Goal: Check status: Check status

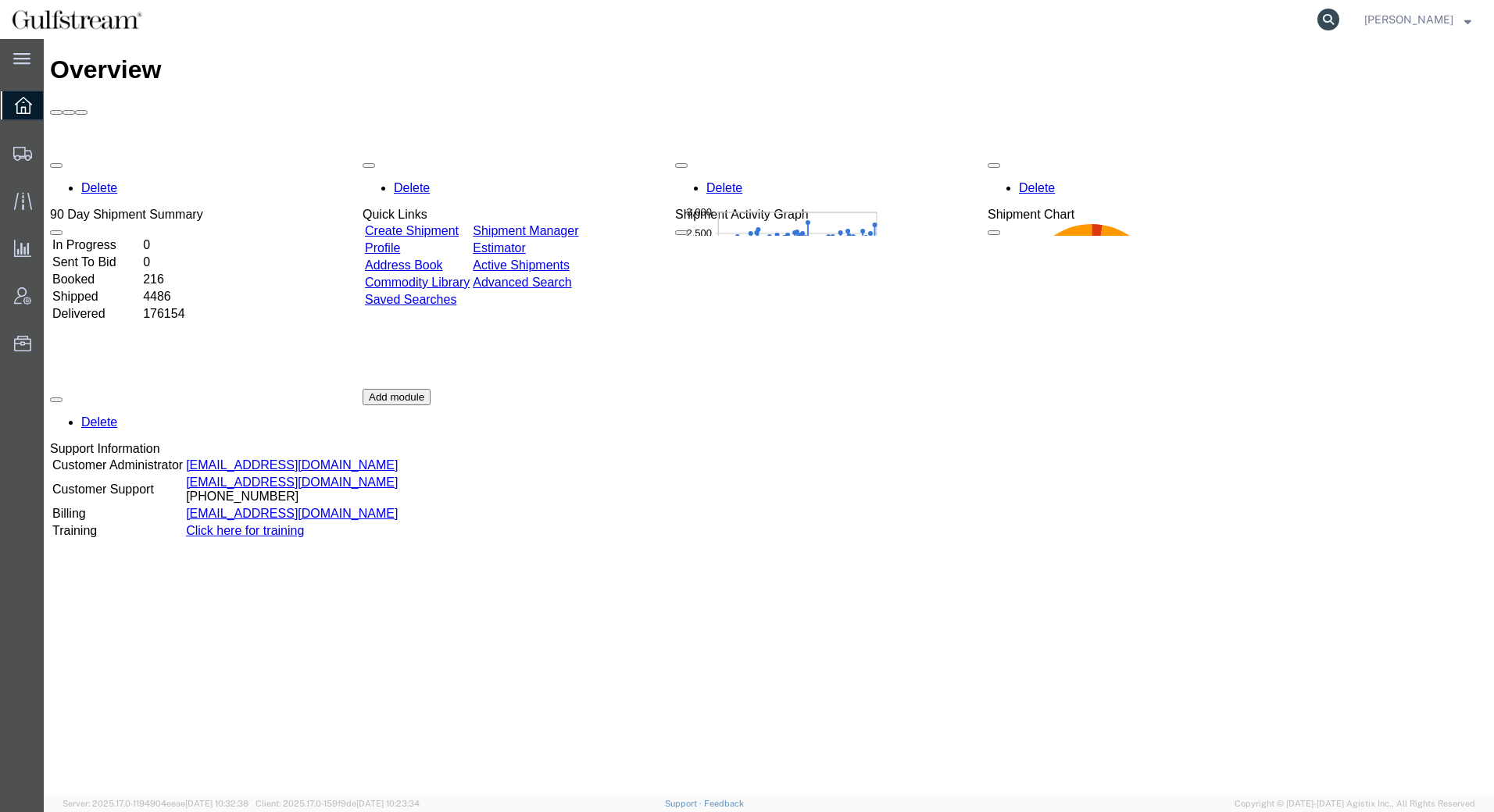
click at [1339, 18] on icon at bounding box center [1328, 19] width 22 height 22
click at [1102, 15] on input "search" at bounding box center [1079, 20] width 475 height 38
paste input "451408215664"
type input "451408215664"
click at [1339, 16] on icon at bounding box center [1328, 19] width 22 height 22
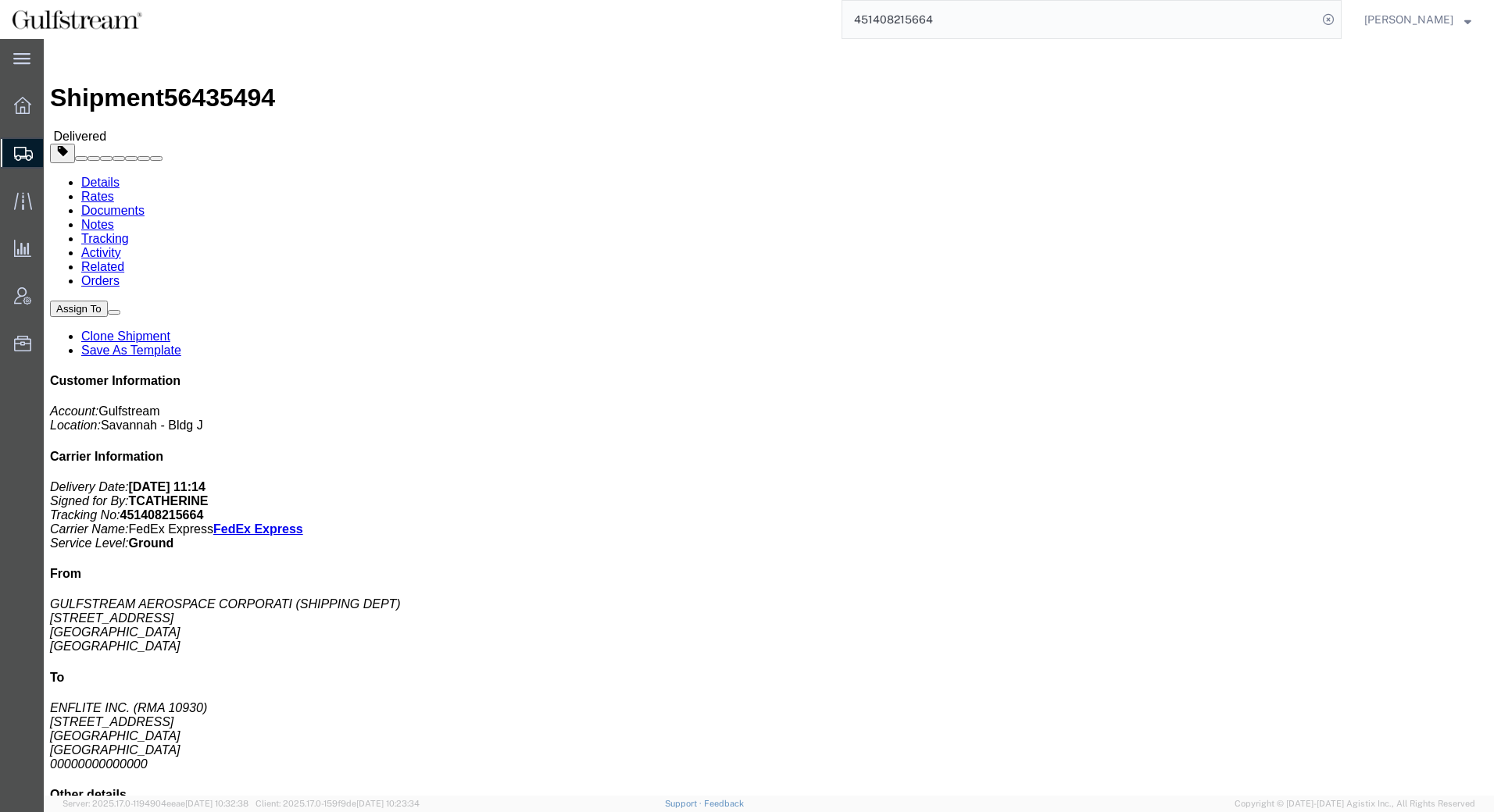
click link "Rates"
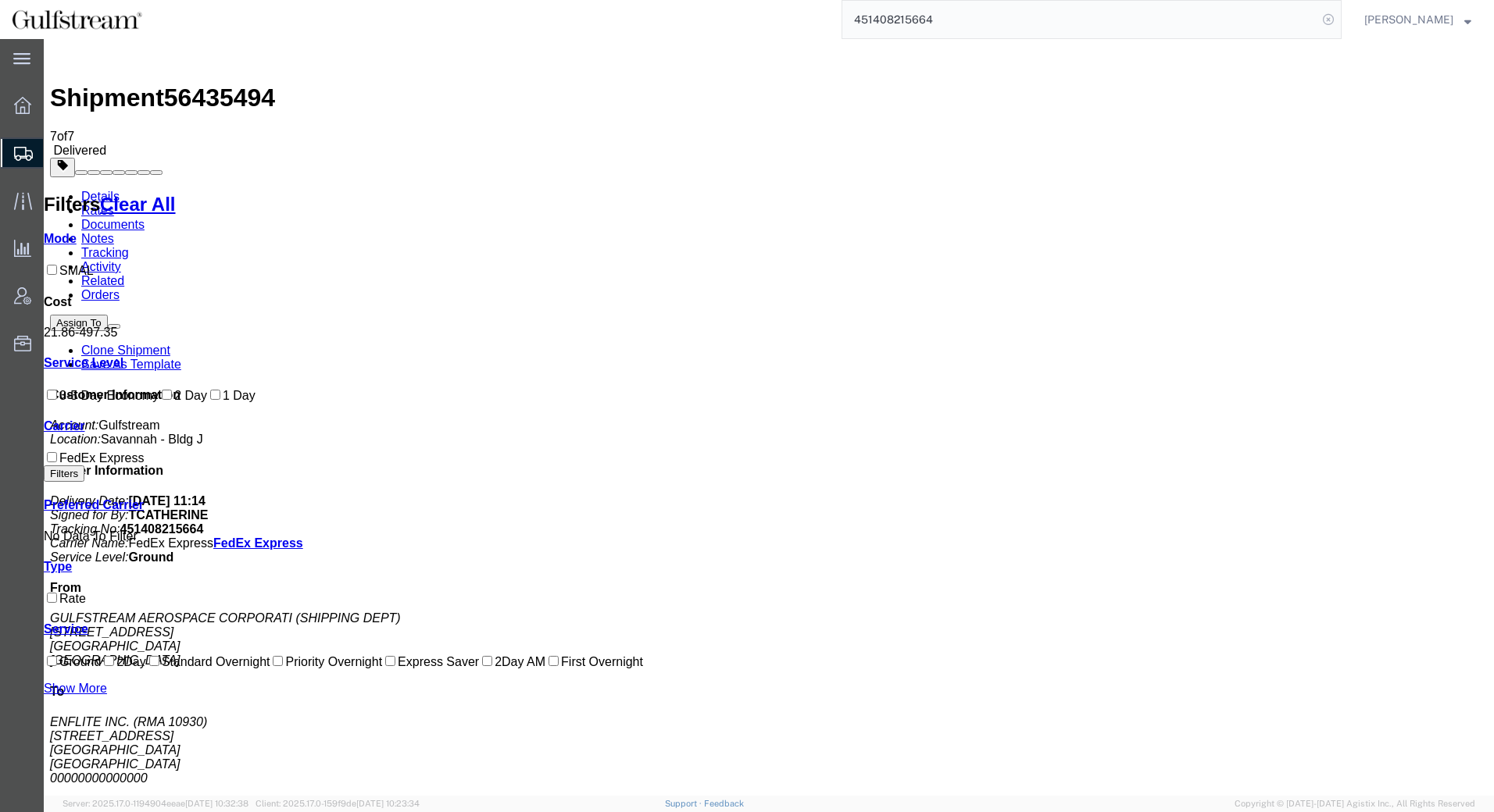
click at [1339, 16] on icon at bounding box center [1328, 19] width 22 height 22
click at [1266, 14] on input "search" at bounding box center [1079, 20] width 475 height 38
paste input "427185130531"
type input "427185130531"
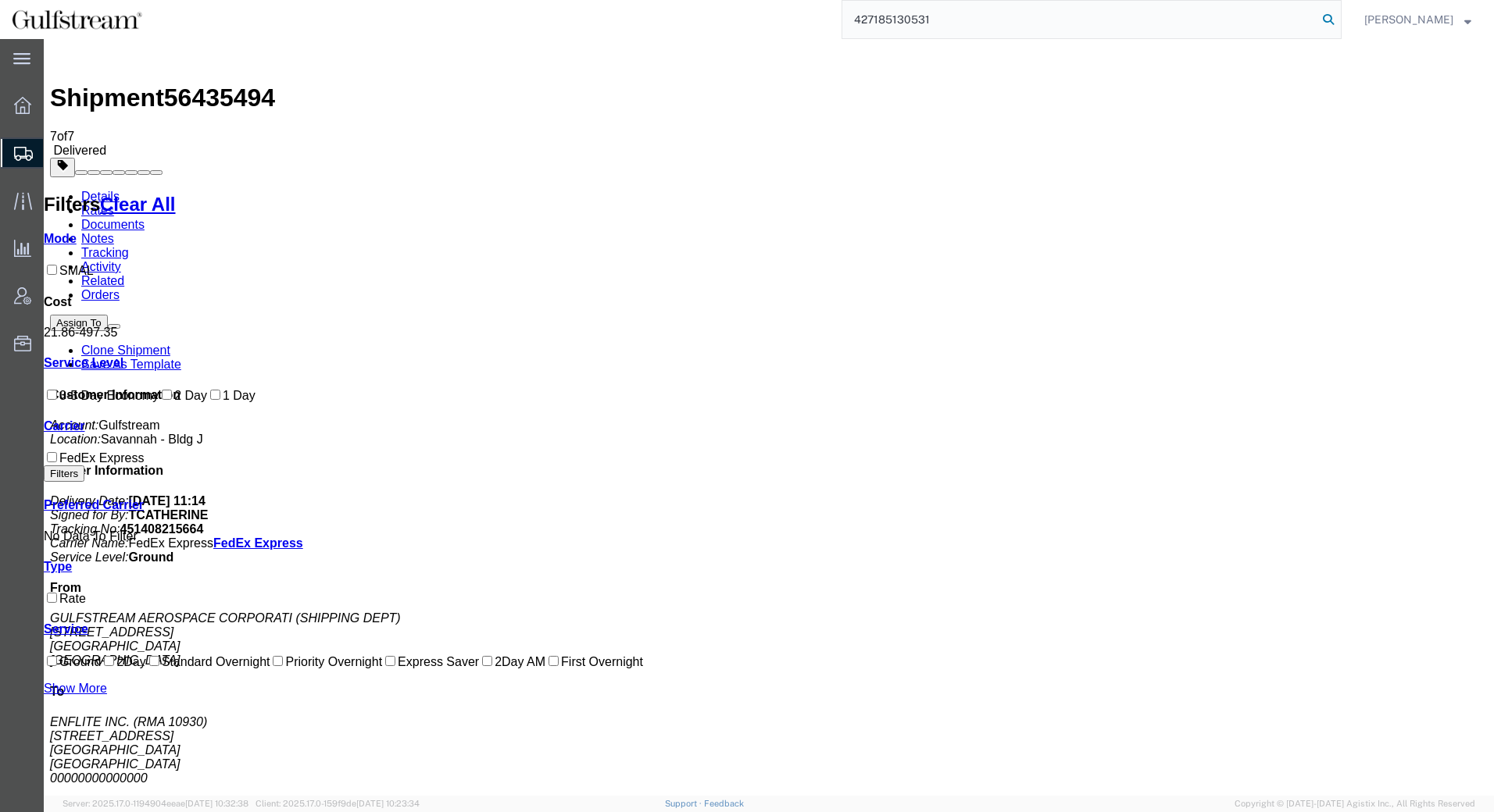
click at [1339, 14] on icon at bounding box center [1328, 19] width 22 height 22
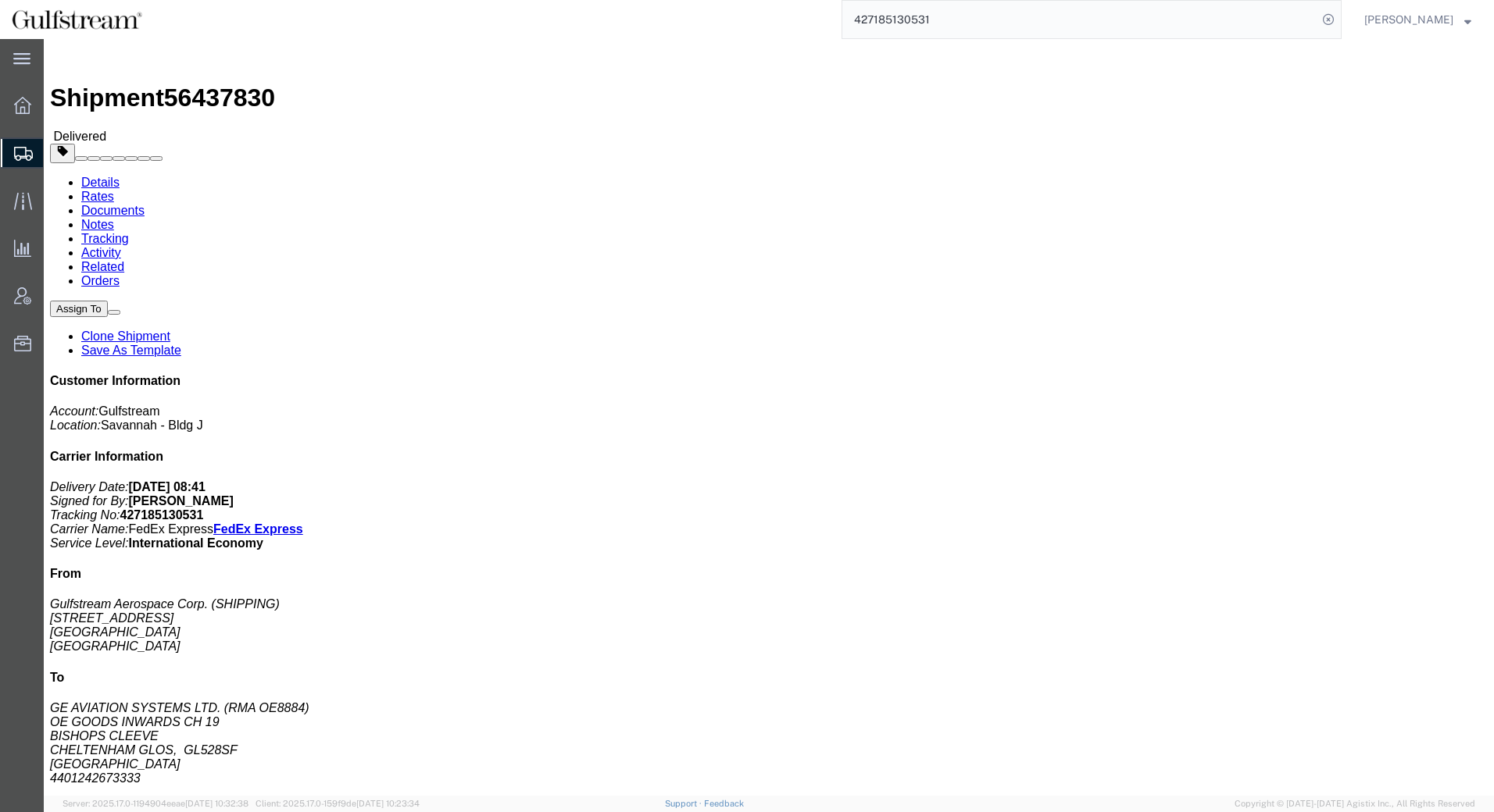
click link "Rates"
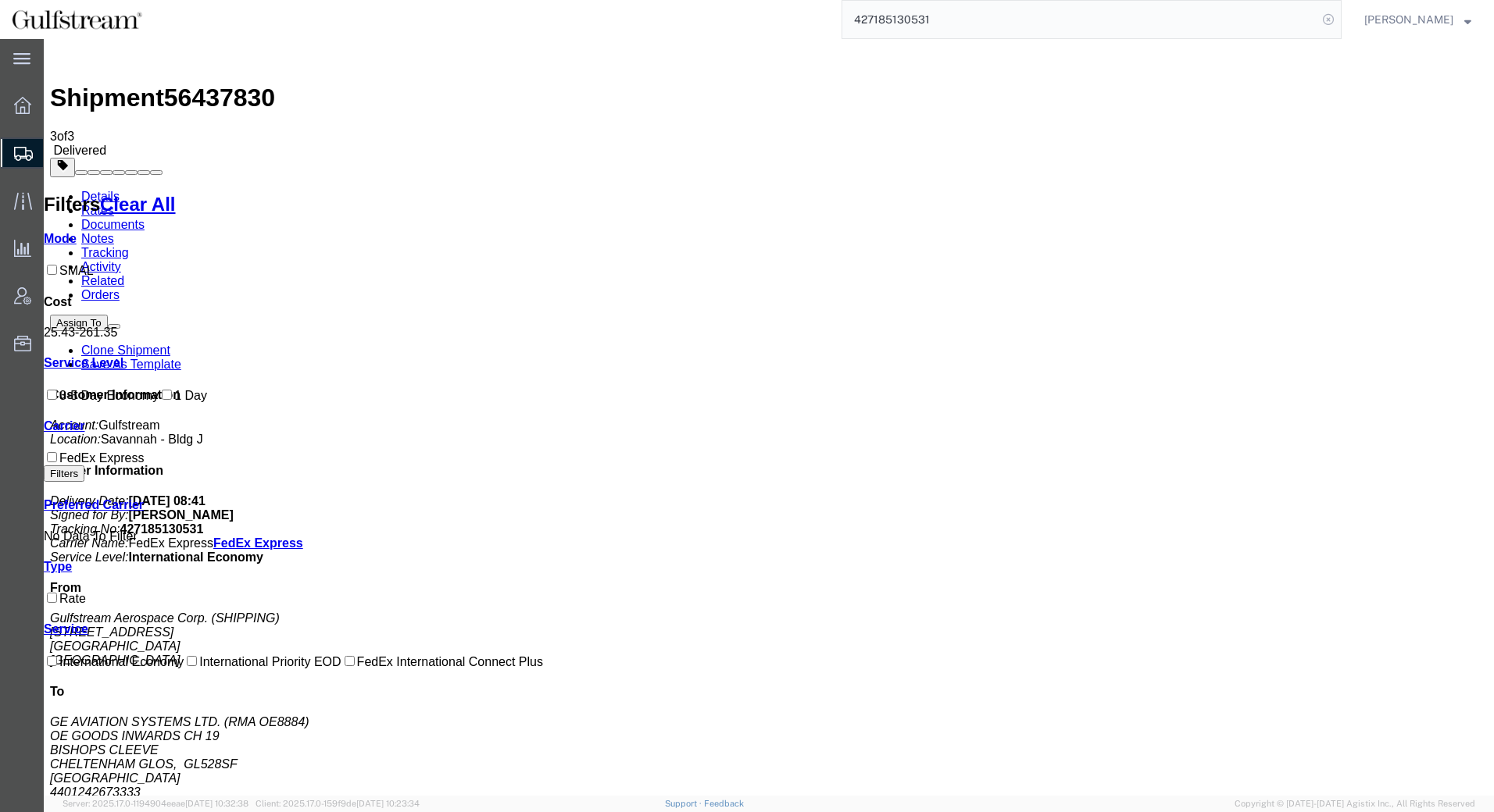
click at [1339, 21] on icon at bounding box center [1328, 19] width 22 height 22
click at [1280, 17] on input "search" at bounding box center [1079, 20] width 475 height 38
paste input "451408215470"
type input "451408215470"
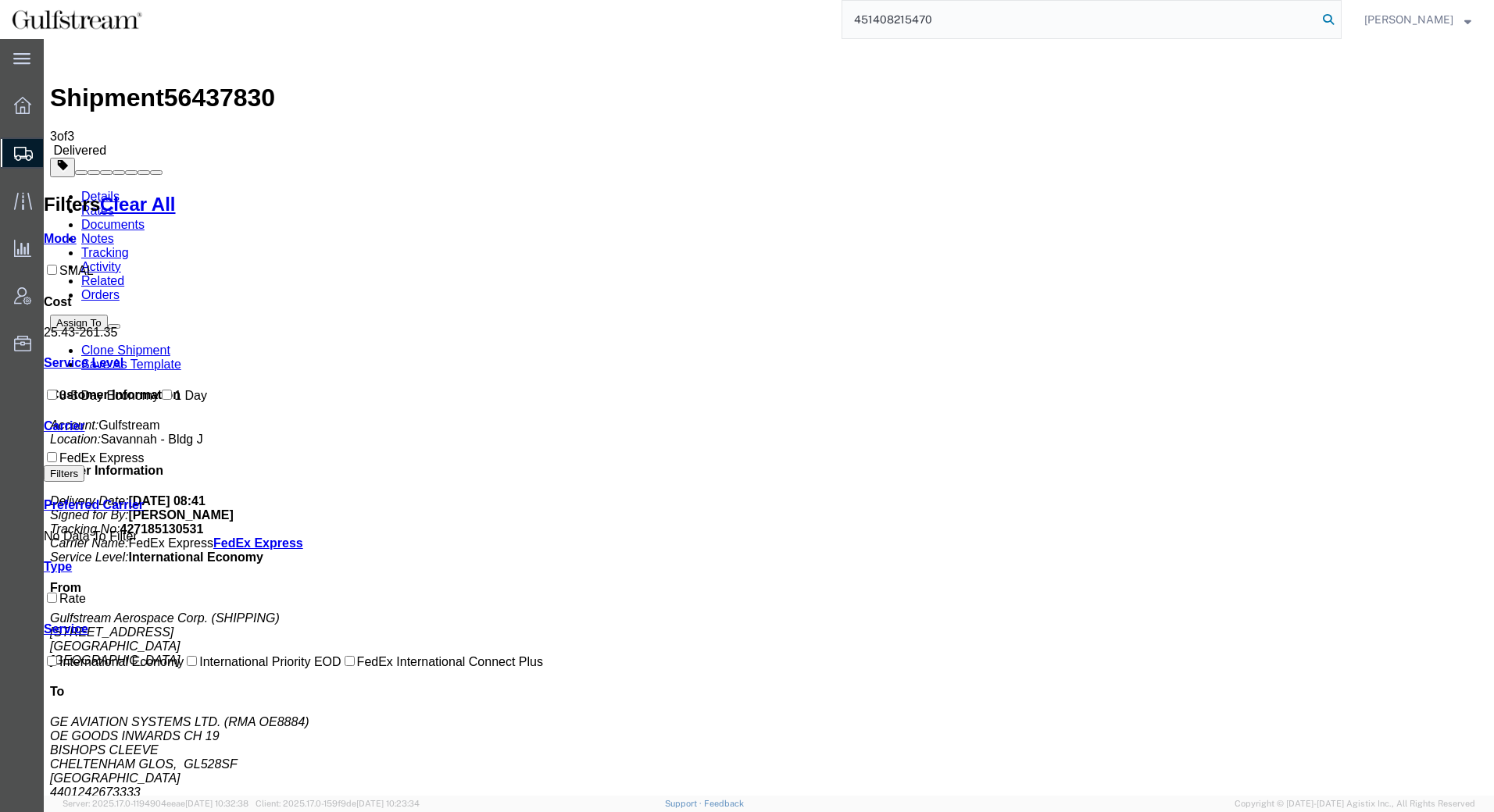
click at [1338, 17] on icon at bounding box center [1328, 19] width 22 height 22
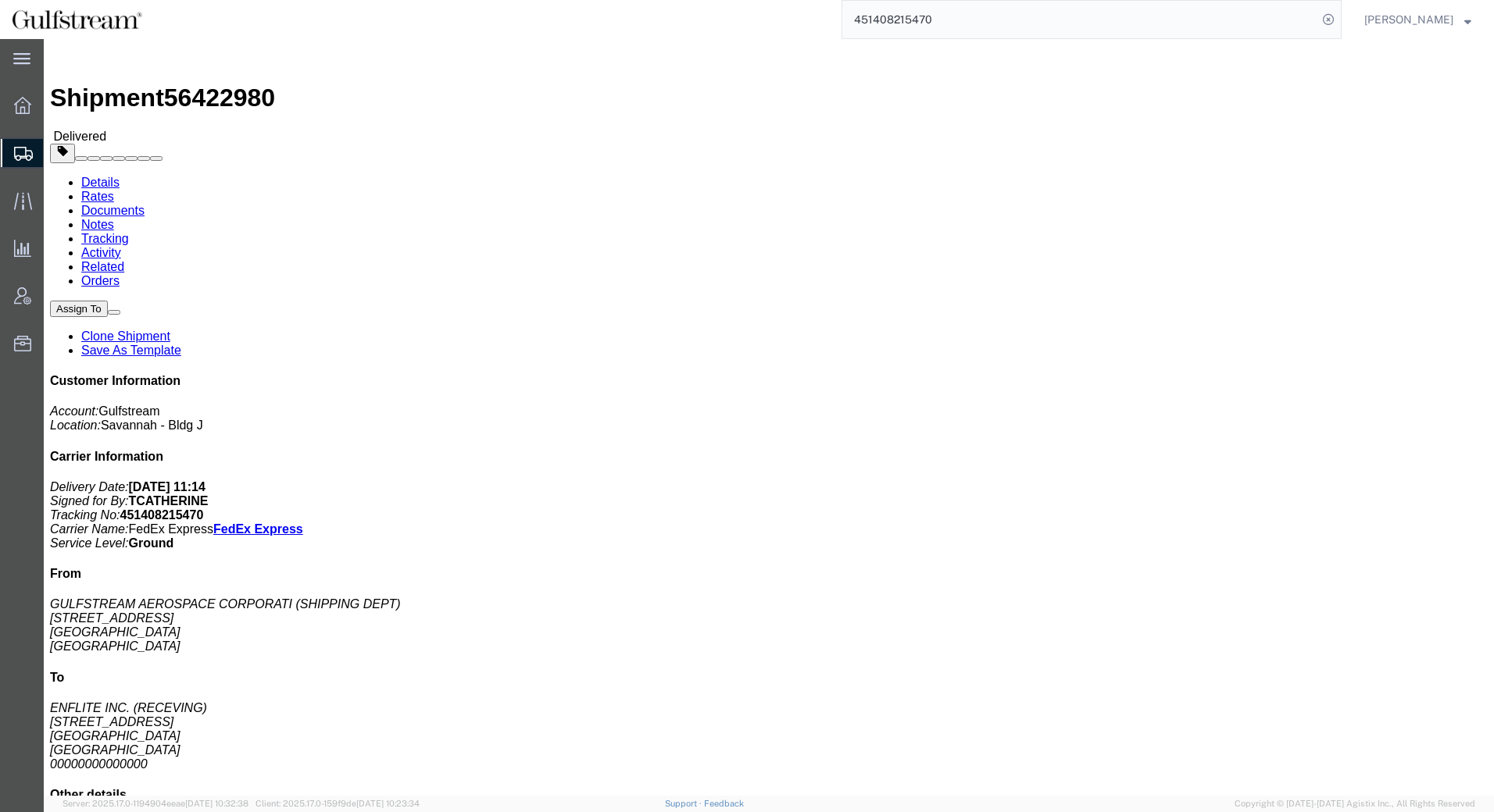
click link "Rates"
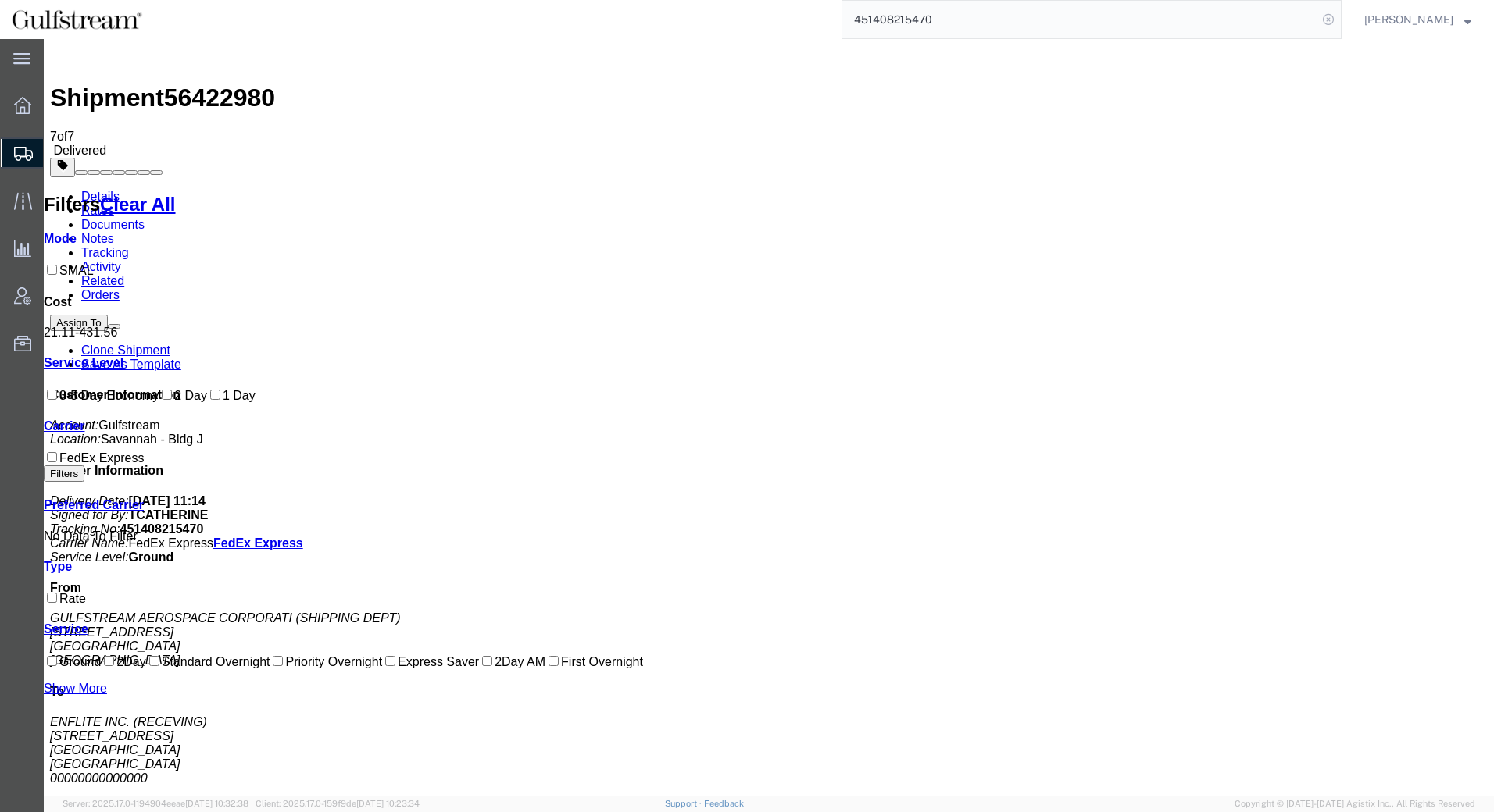
click at [1339, 24] on icon at bounding box center [1328, 19] width 22 height 22
click at [1296, 21] on input "search" at bounding box center [1079, 20] width 475 height 38
paste input "451408215458"
type input "451408215458"
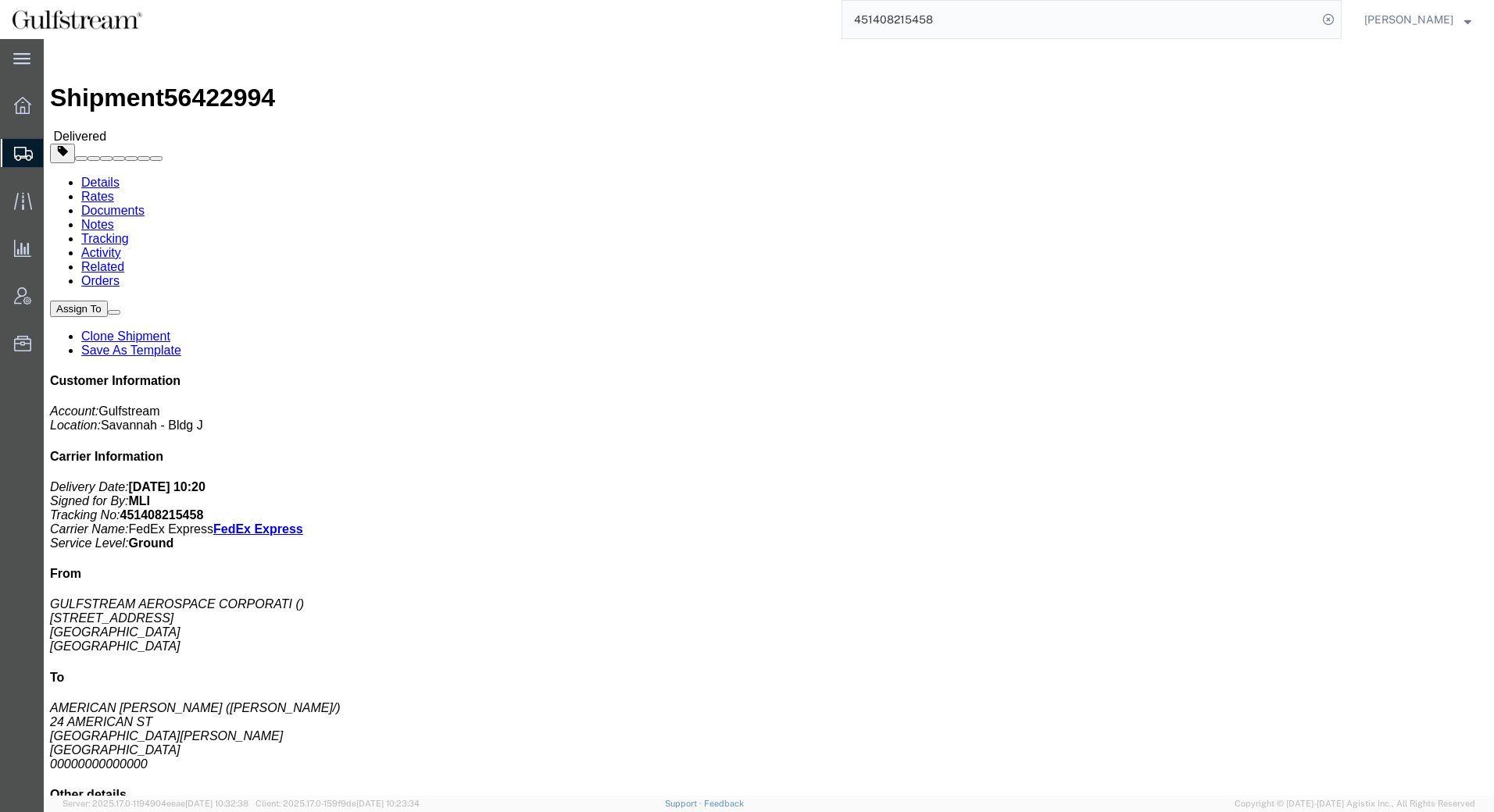
click link "Rates"
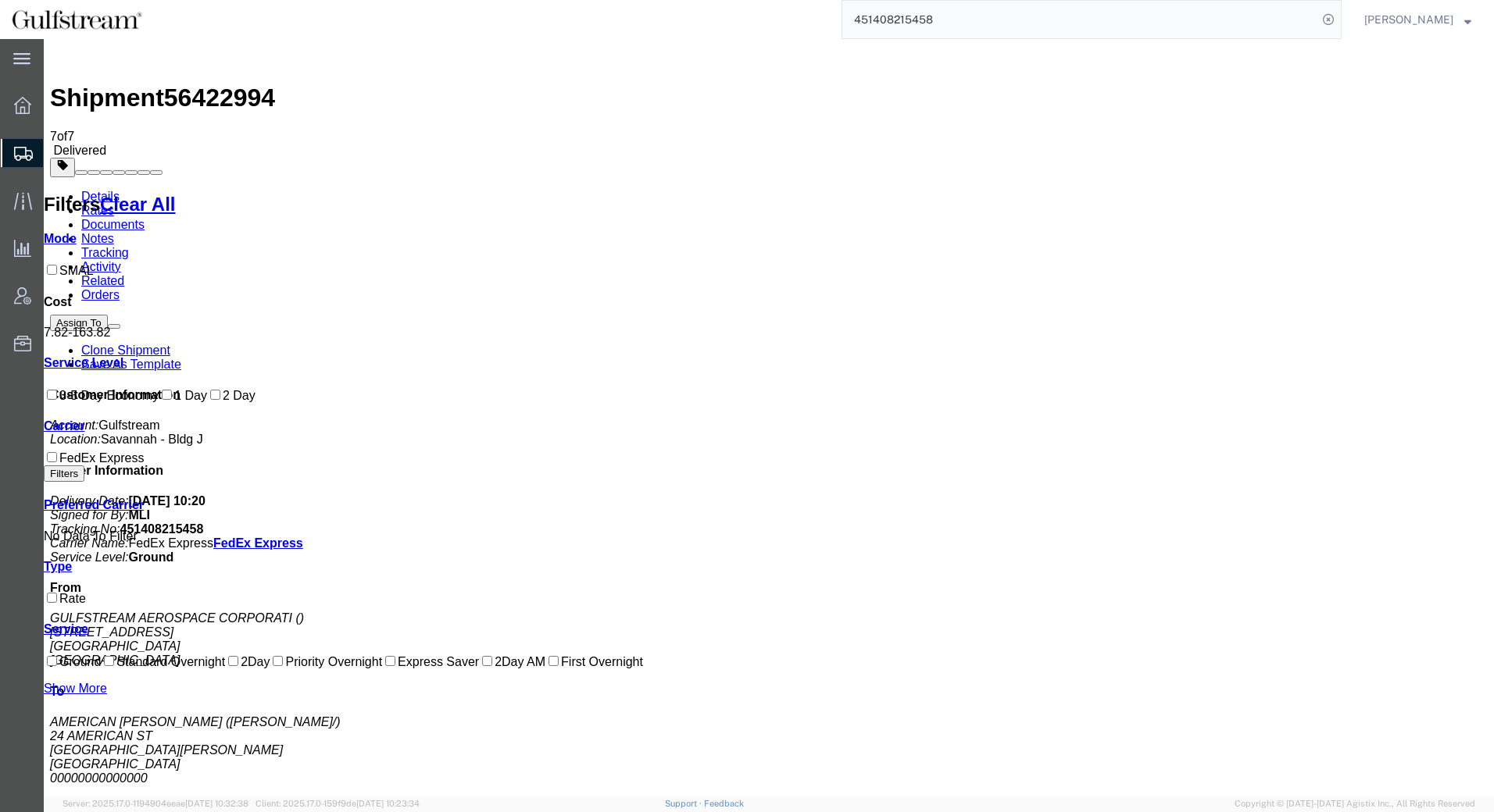
drag, startPoint x: 306, startPoint y: 174, endPoint x: 690, endPoint y: 530, distance: 523.6
click at [1339, 22] on icon at bounding box center [1328, 19] width 22 height 22
click at [1339, 13] on icon at bounding box center [1328, 19] width 22 height 22
click at [1250, 23] on input "search" at bounding box center [1079, 20] width 475 height 38
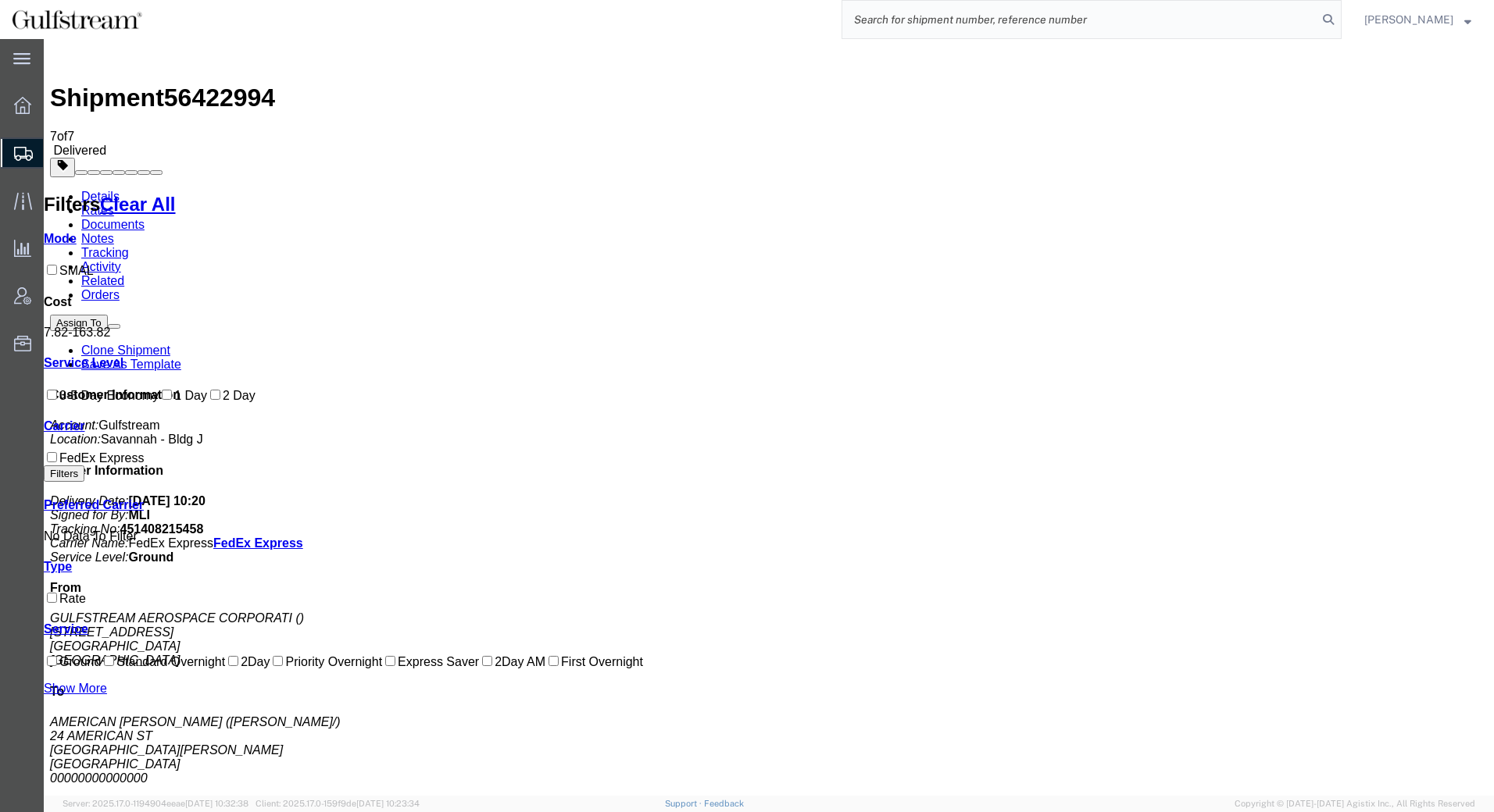
paste input "451408215447"
type input "451408215447"
click at [1337, 18] on icon at bounding box center [1328, 19] width 22 height 22
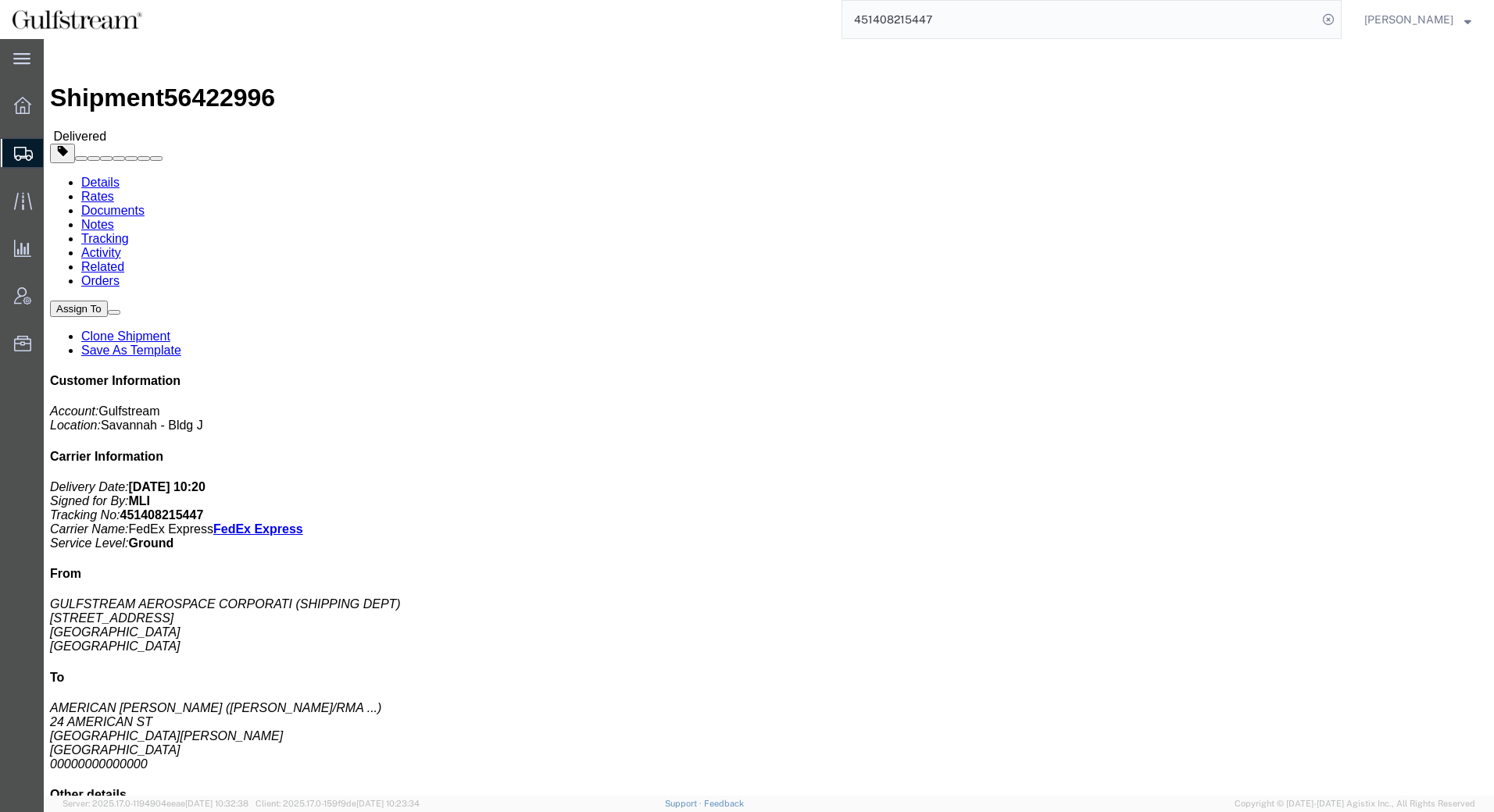
click link "Rates"
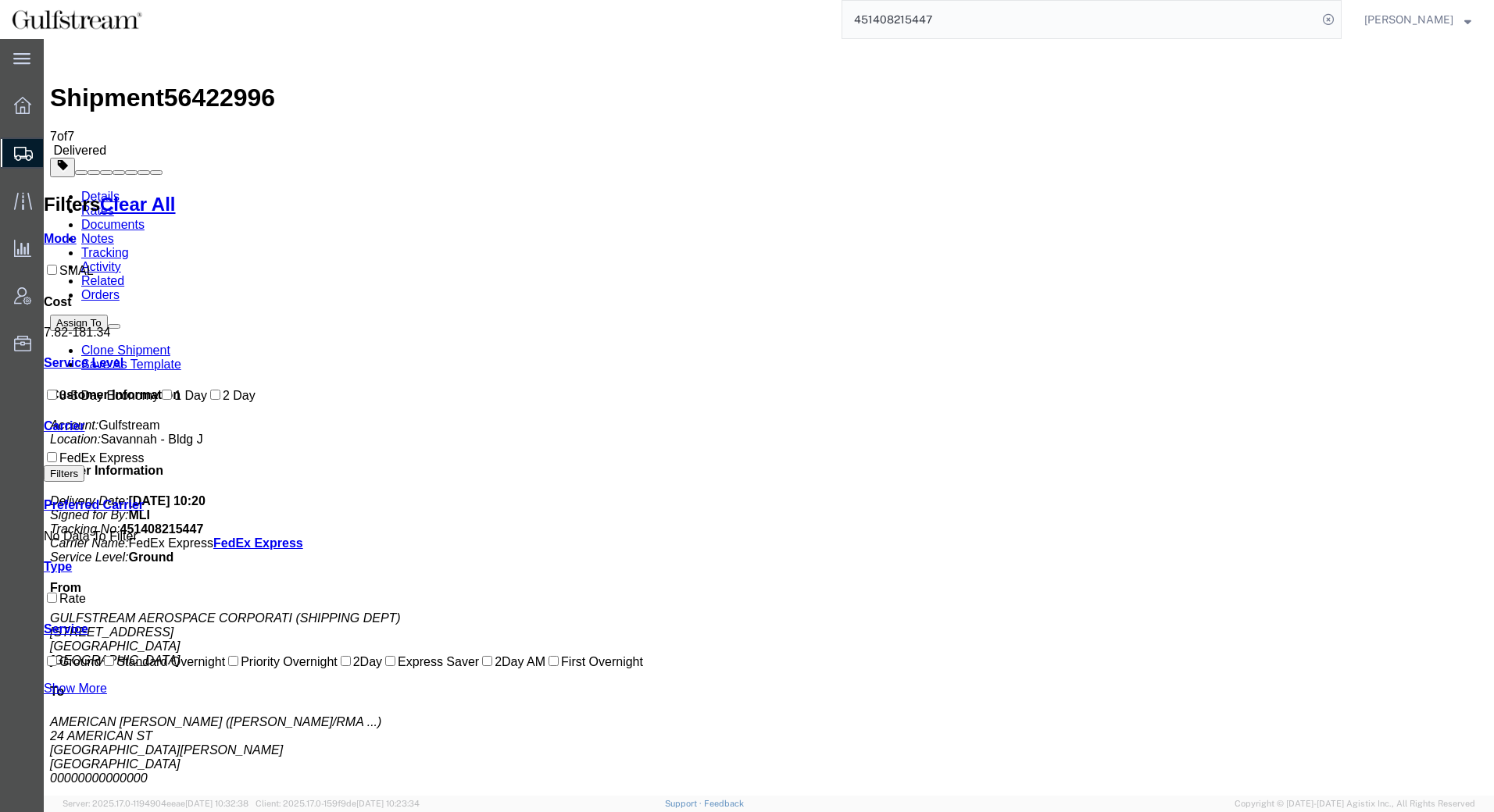
click at [1342, 7] on form "451408215447" at bounding box center [1092, 20] width 500 height 39
click at [1339, 20] on icon at bounding box center [1328, 19] width 22 height 22
click at [1339, 21] on icon at bounding box center [1328, 19] width 22 height 22
click at [1280, 20] on input "search" at bounding box center [1079, 20] width 475 height 38
paste input "451408215458"
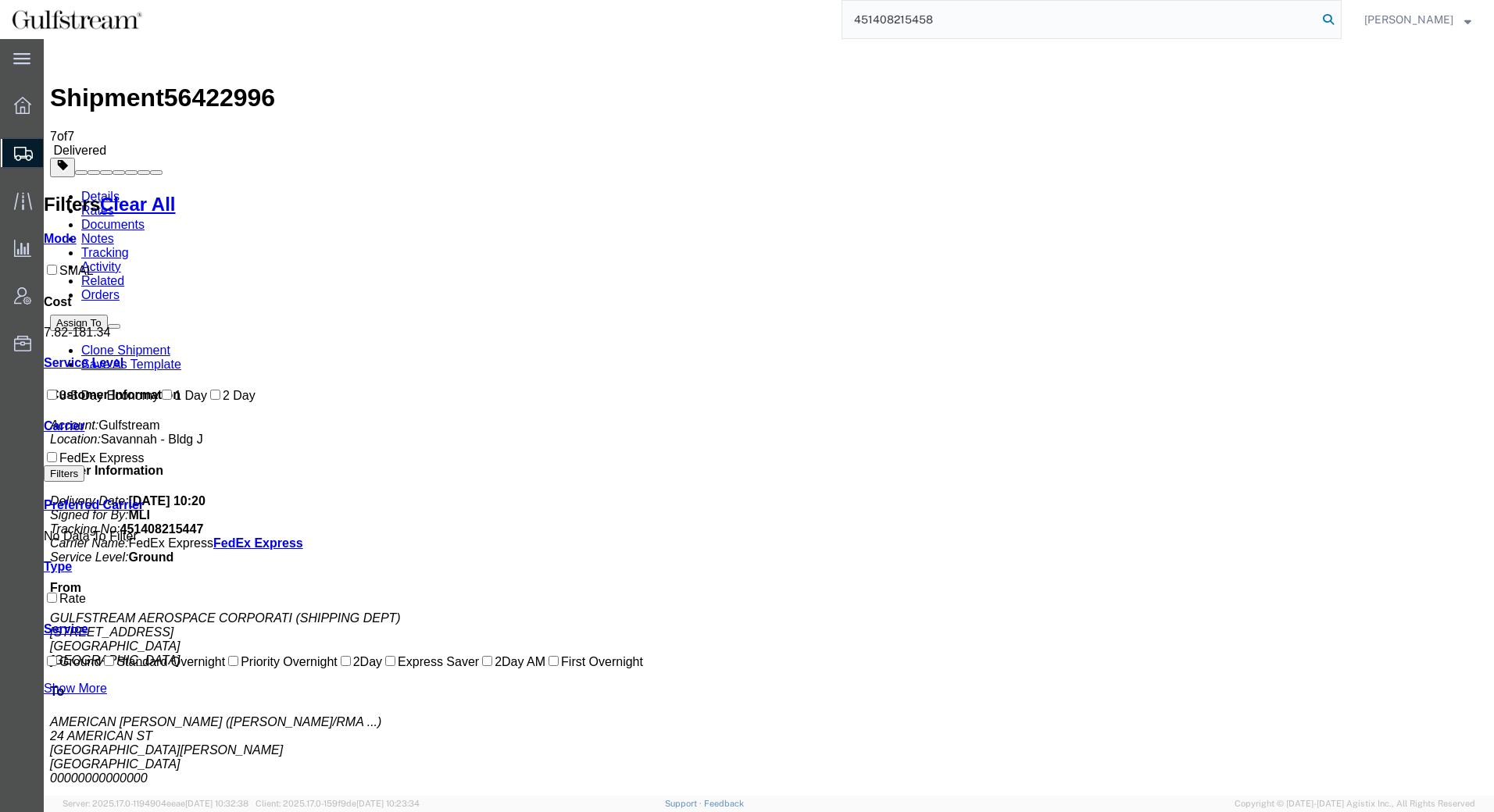
type input "451408215458"
click at [1339, 17] on icon at bounding box center [1328, 19] width 22 height 22
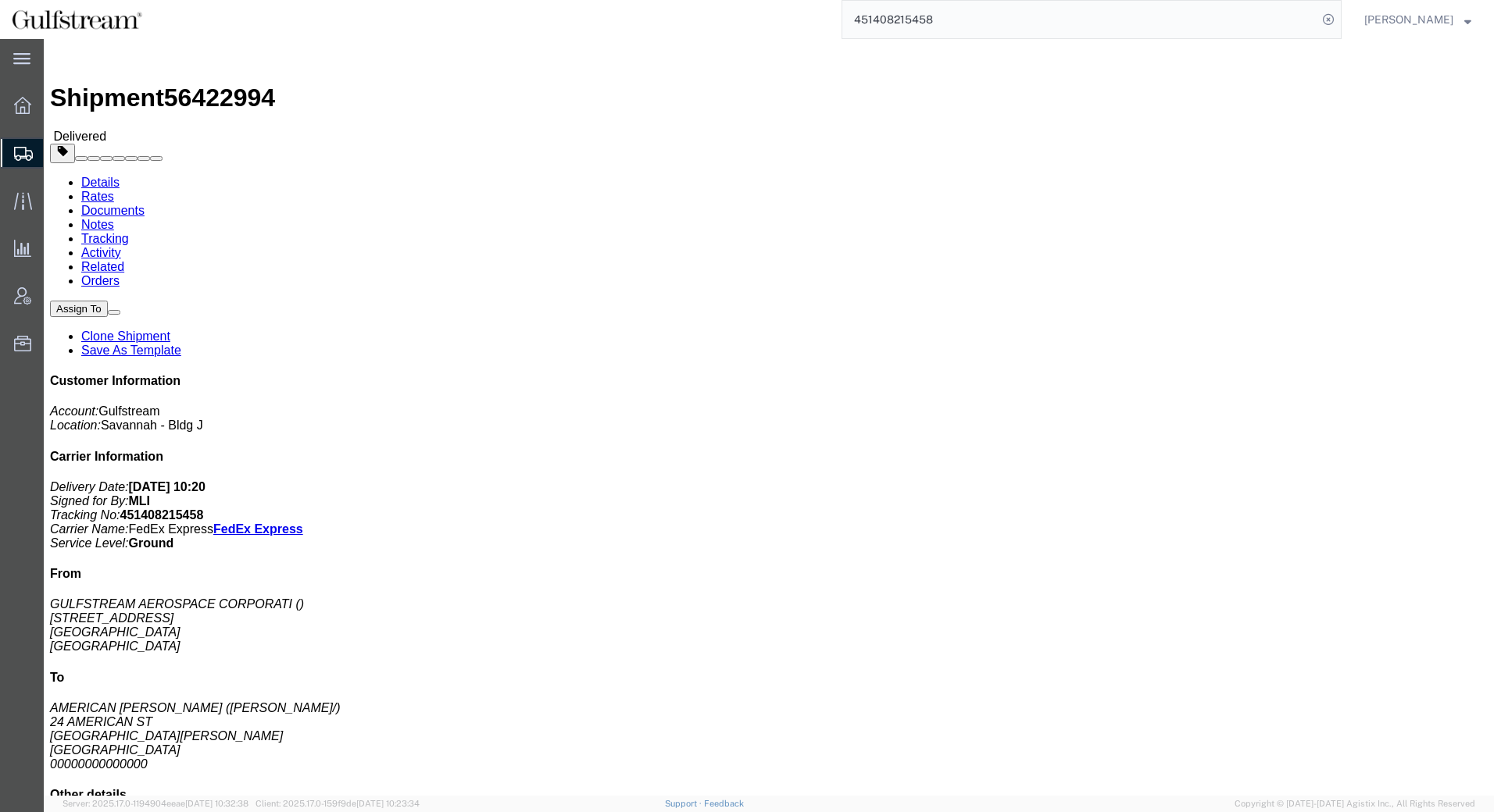
click link "Rates"
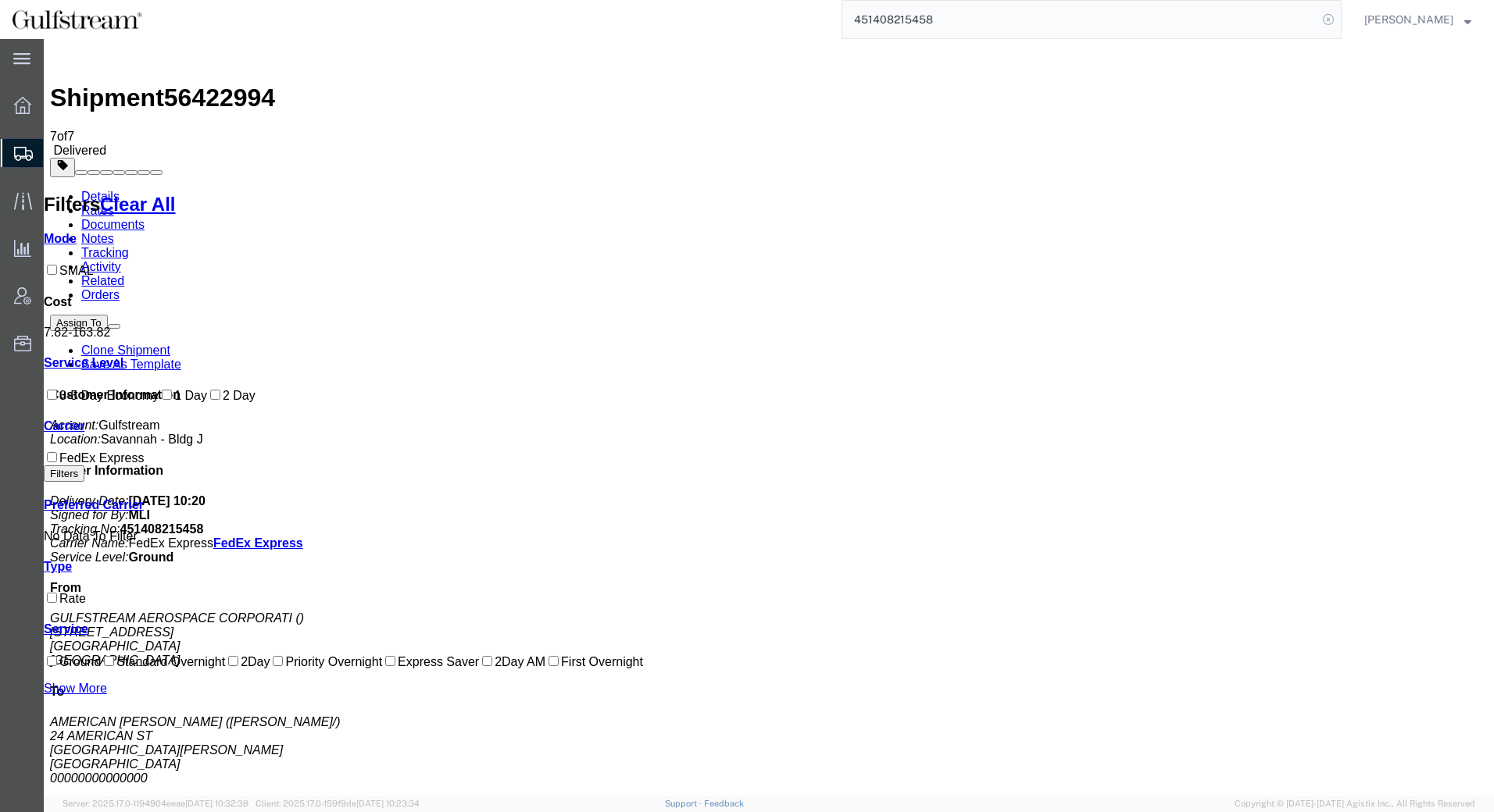
click at [1339, 19] on icon at bounding box center [1328, 19] width 22 height 22
click at [1288, 18] on input "search" at bounding box center [1079, 20] width 475 height 38
paste input "451408215377"
type input "451408215377"
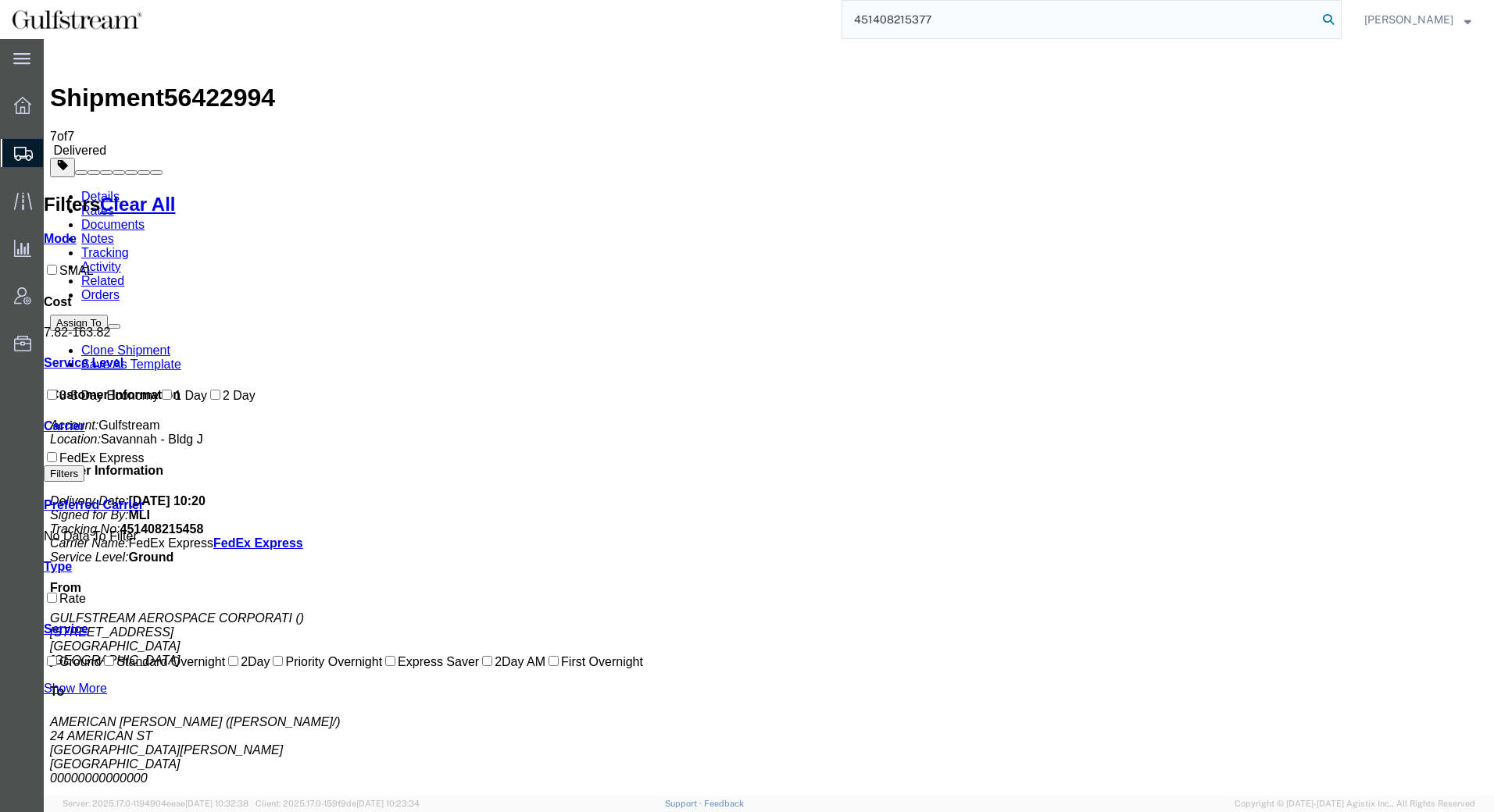
click at [1339, 16] on icon at bounding box center [1328, 19] width 22 height 22
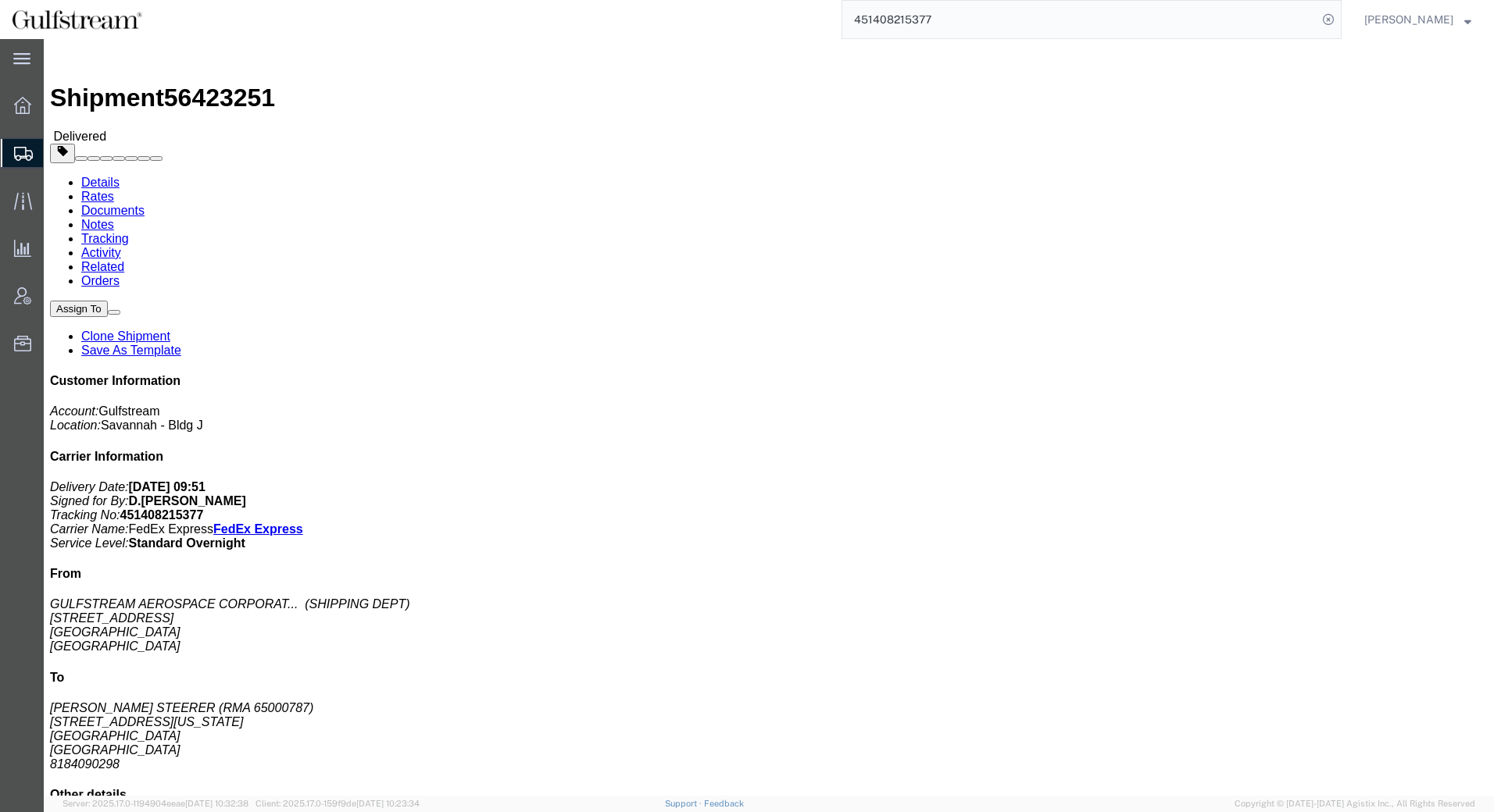
click link "Rates"
